Goal: Transaction & Acquisition: Purchase product/service

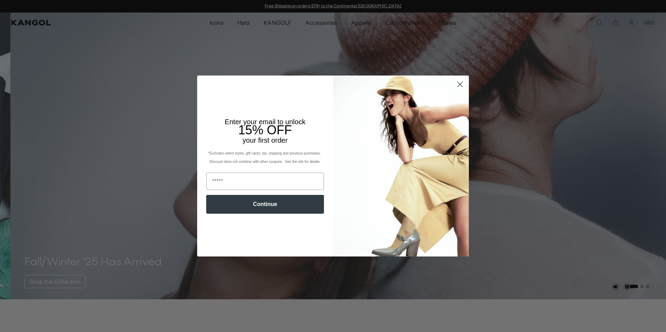
click at [459, 87] on circle "Close dialog" at bounding box center [460, 85] width 12 height 12
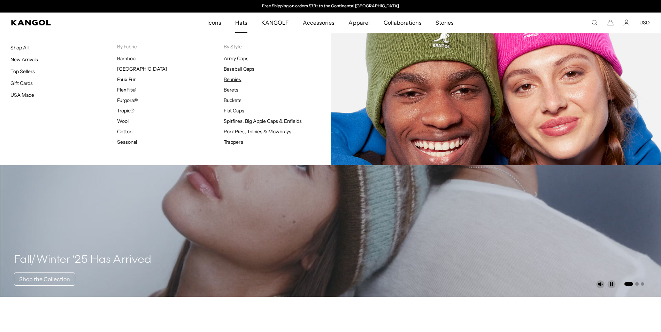
click at [235, 82] on link "Beanies" at bounding box center [232, 79] width 17 height 6
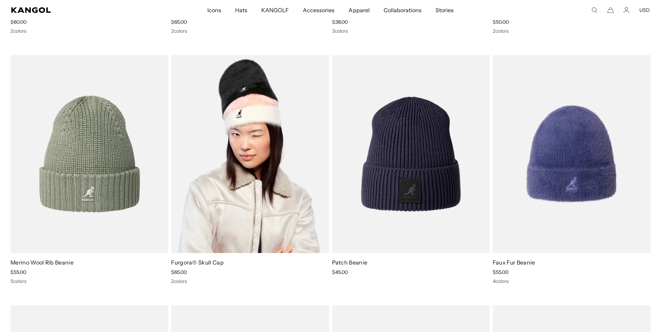
click at [266, 124] on img at bounding box center [250, 154] width 158 height 198
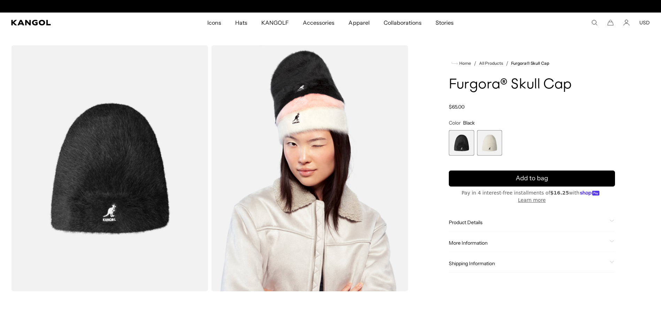
scroll to position [0, 144]
